Goal: Navigation & Orientation: Find specific page/section

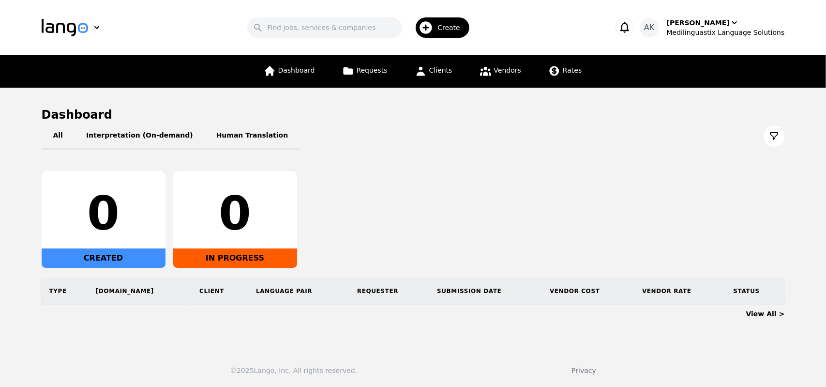
click at [631, 28] on icon "button" at bounding box center [625, 27] width 14 height 14
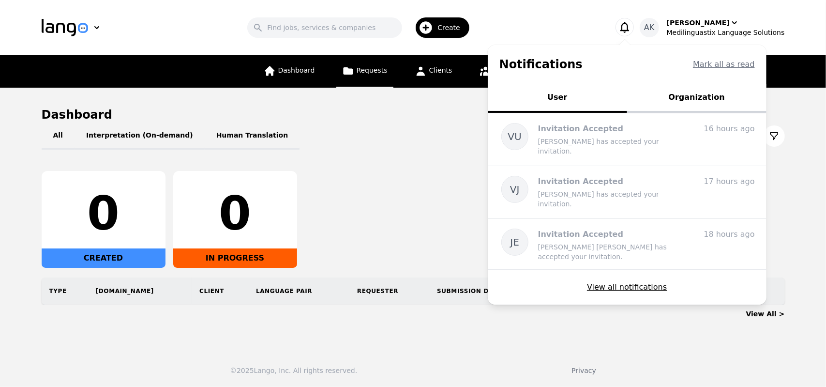
drag, startPoint x: 640, startPoint y: 28, endPoint x: 379, endPoint y: 64, distance: 263.4
click at [631, 28] on icon "button" at bounding box center [625, 27] width 14 height 14
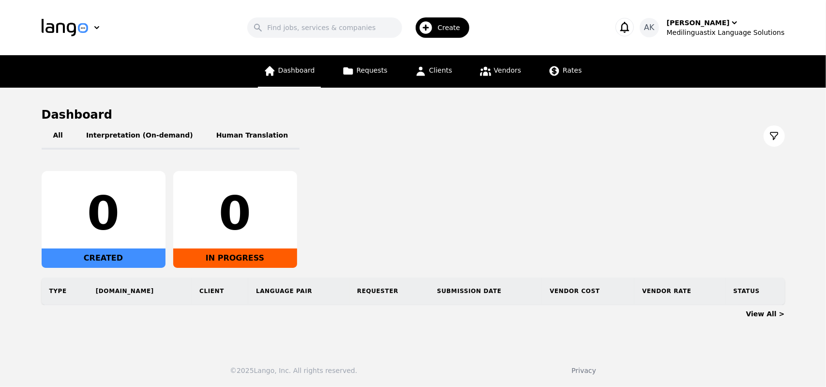
click at [305, 75] on link "Dashboard" at bounding box center [289, 71] width 63 height 32
click at [352, 77] on link "Requests" at bounding box center [364, 71] width 57 height 32
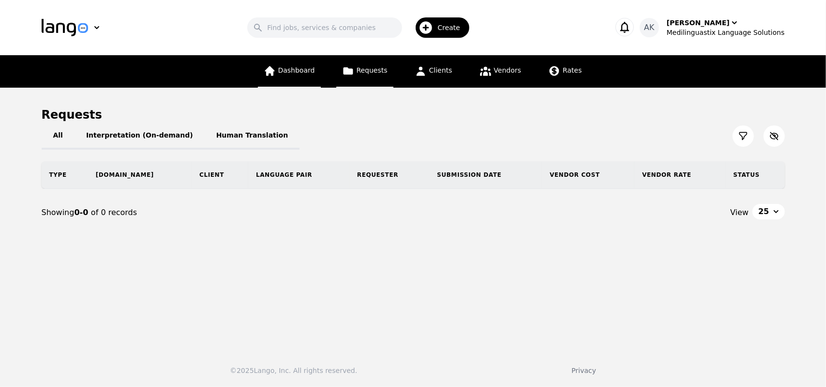
click at [298, 79] on link "Dashboard" at bounding box center [289, 71] width 63 height 32
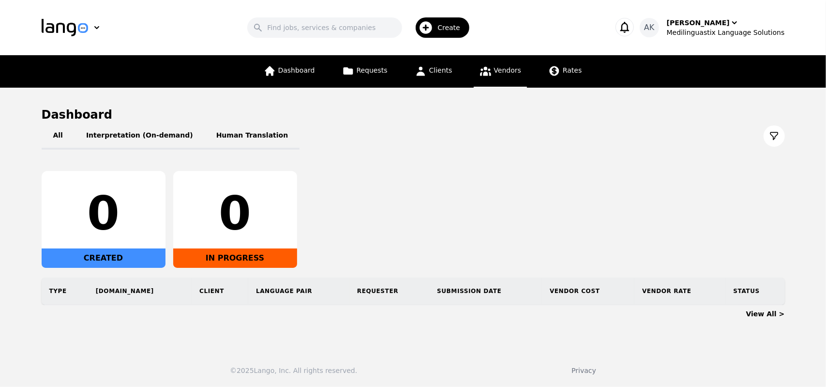
click at [494, 73] on span "Vendors" at bounding box center [507, 70] width 27 height 8
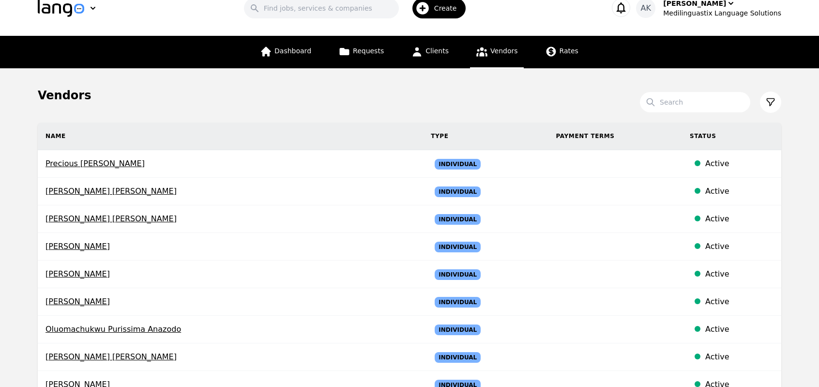
scroll to position [39, 0]
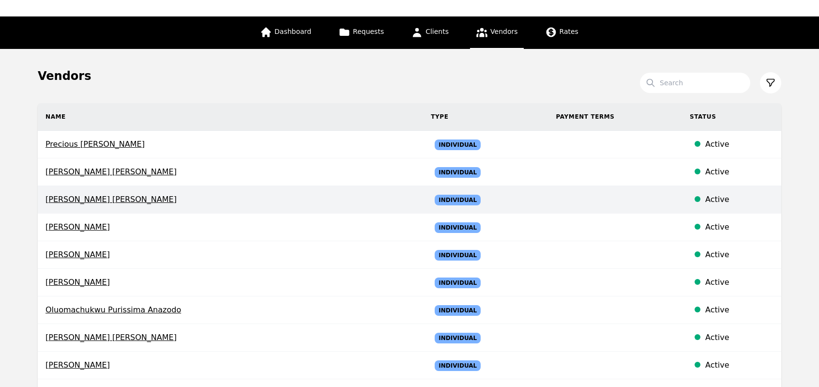
click at [80, 201] on span "[PERSON_NAME] [PERSON_NAME]" at bounding box center [230, 200] width 370 height 12
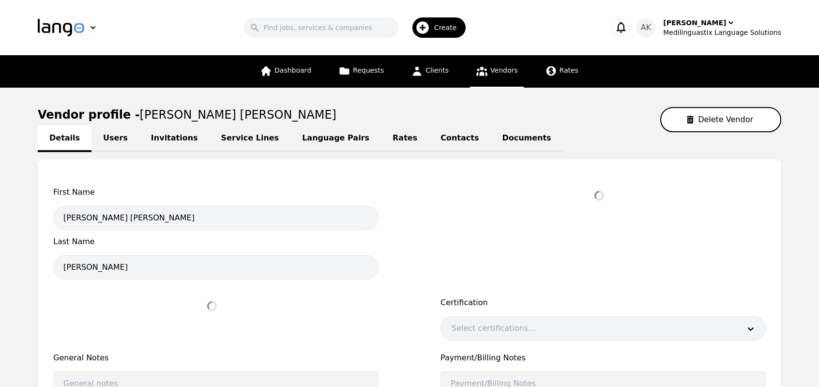
select select "active"
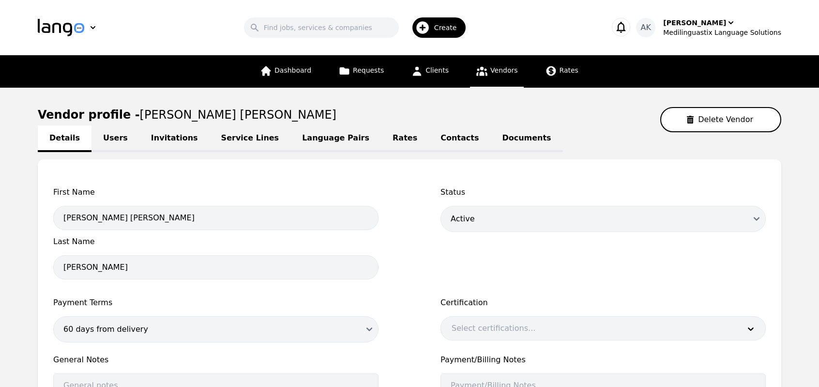
click at [149, 141] on link "Invitations" at bounding box center [174, 138] width 70 height 27
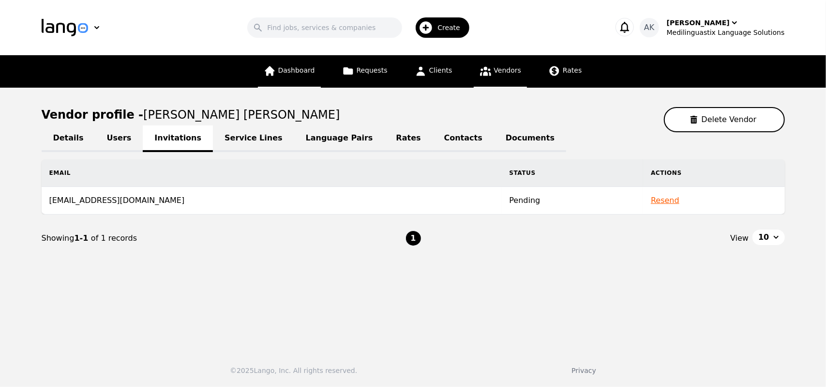
click at [304, 67] on span "Dashboard" at bounding box center [296, 70] width 37 height 8
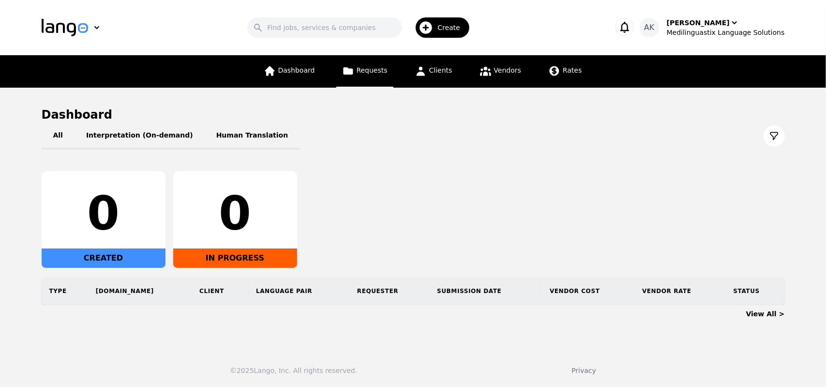
click at [377, 70] on span "Requests" at bounding box center [372, 70] width 31 height 8
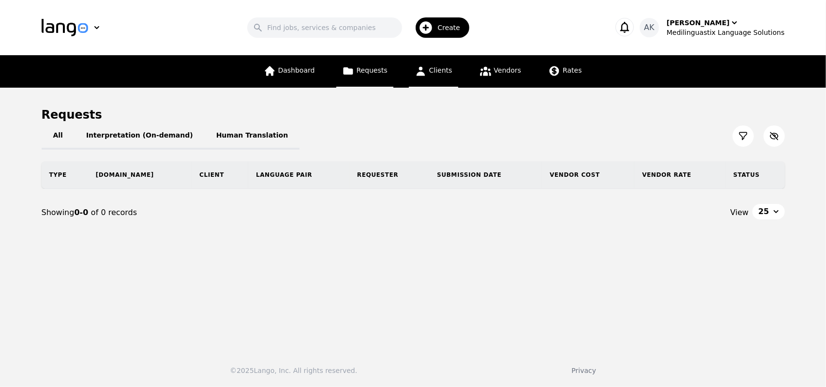
click at [441, 73] on span "Clients" at bounding box center [440, 70] width 23 height 8
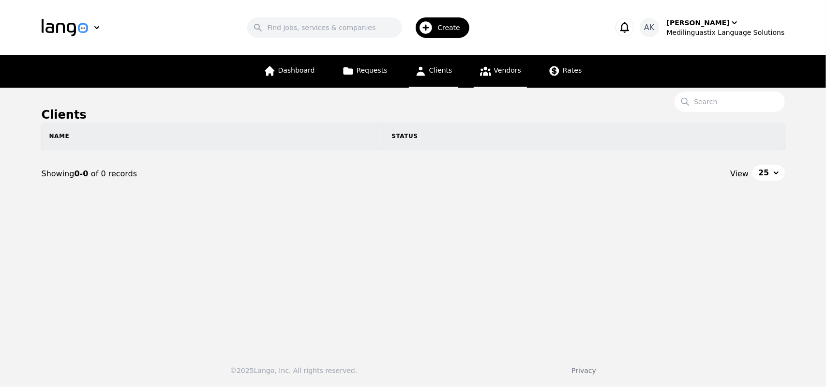
click at [488, 72] on icon at bounding box center [485, 71] width 12 height 12
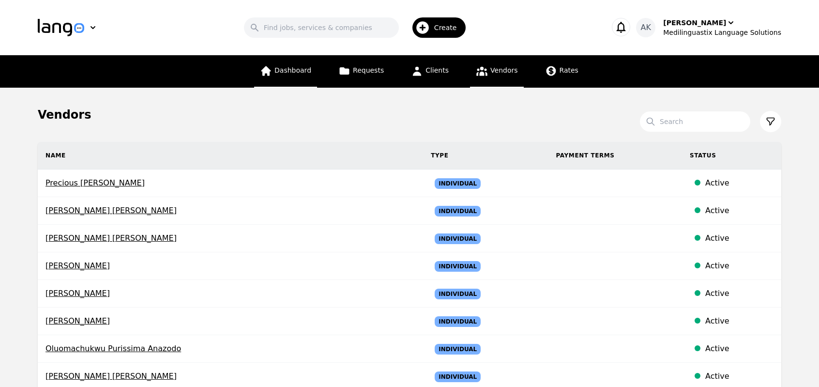
click at [309, 72] on span "Dashboard" at bounding box center [292, 70] width 37 height 8
